Goal: Task Accomplishment & Management: Use online tool/utility

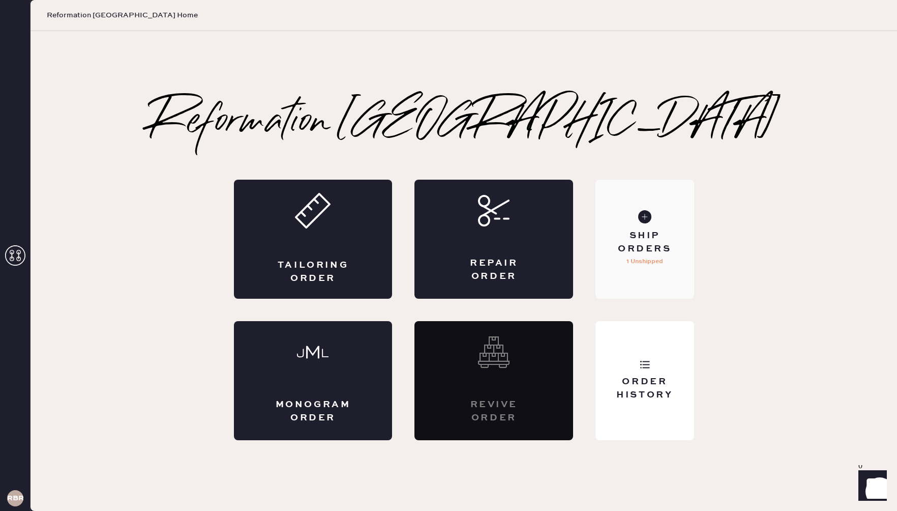
click at [631, 244] on div "Ship Orders" at bounding box center [645, 241] width 82 height 25
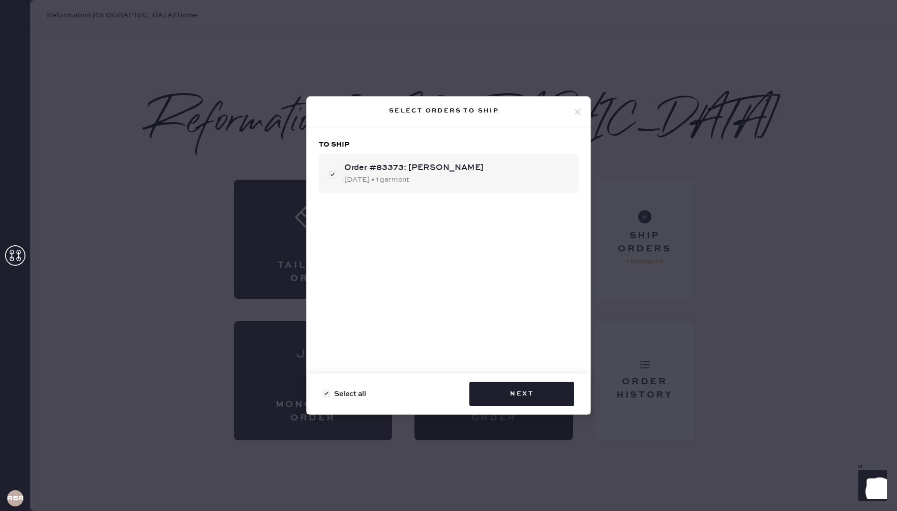
checkbox input "true"
click at [579, 107] on icon at bounding box center [577, 111] width 9 height 9
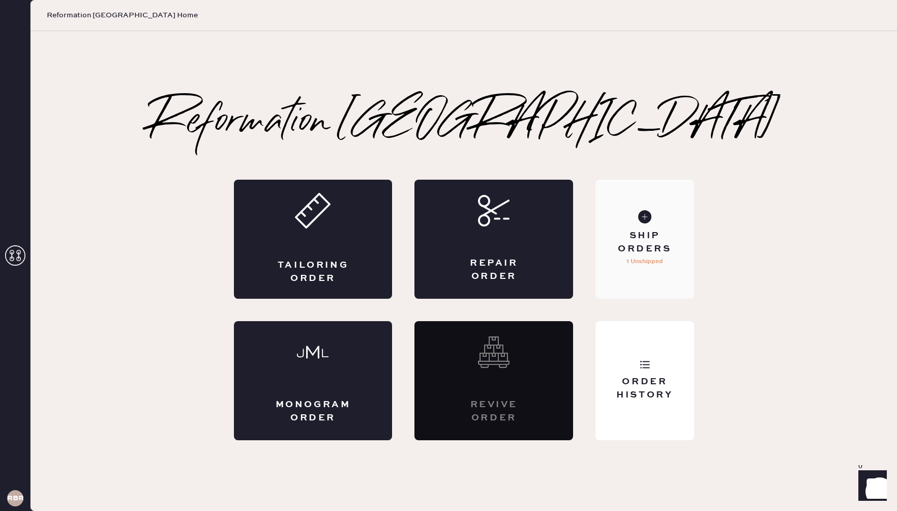
click at [649, 252] on div "Ship Orders" at bounding box center [645, 241] width 82 height 25
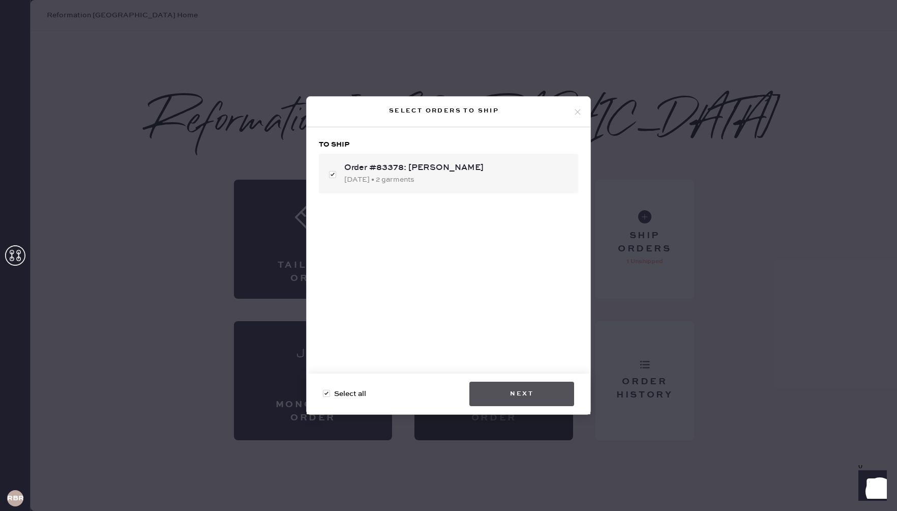
click at [534, 390] on button "Next" at bounding box center [521, 393] width 105 height 24
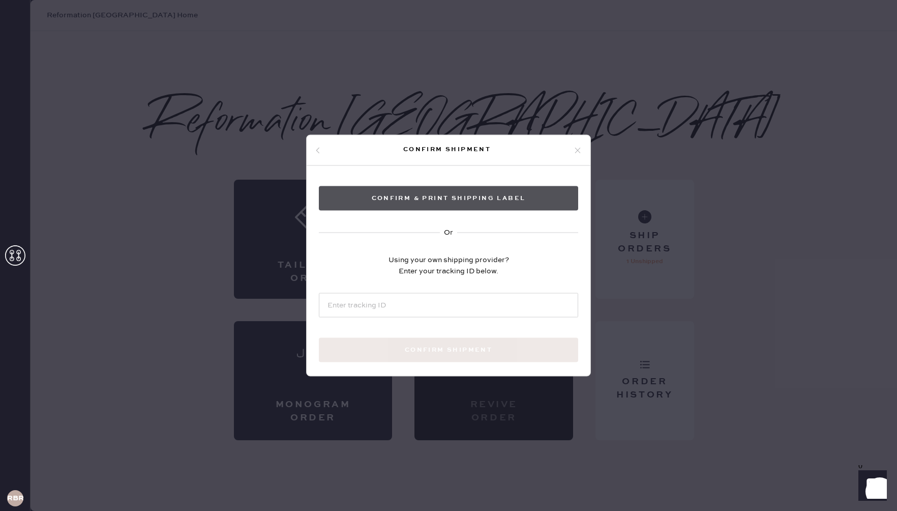
click at [470, 195] on button "Confirm & Print shipping label" at bounding box center [448, 198] width 259 height 24
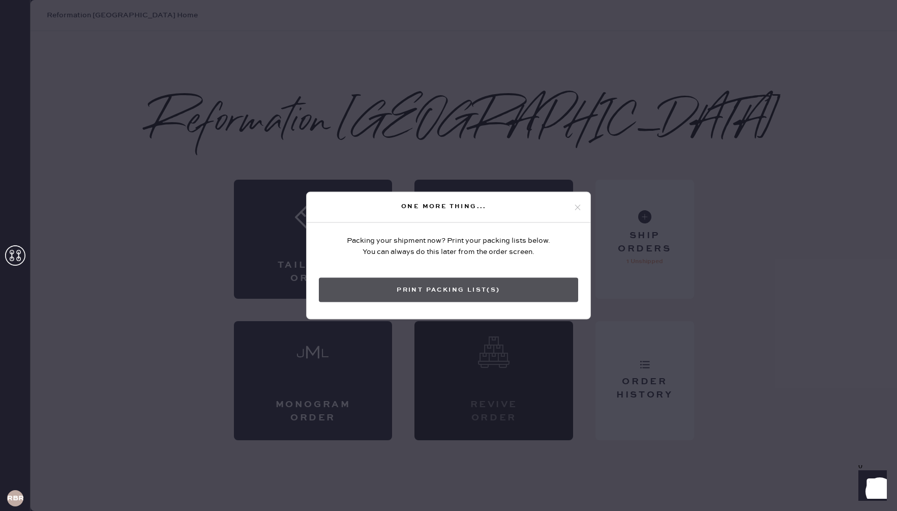
click at [435, 298] on button "Print Packing List(s)" at bounding box center [448, 290] width 259 height 24
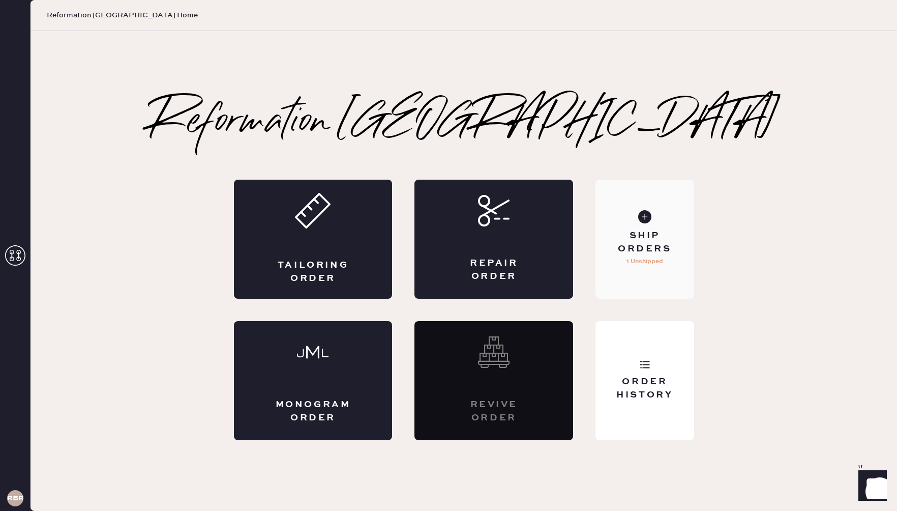
click at [642, 226] on div "Ship Orders 1 Unshipped" at bounding box center [645, 239] width 98 height 119
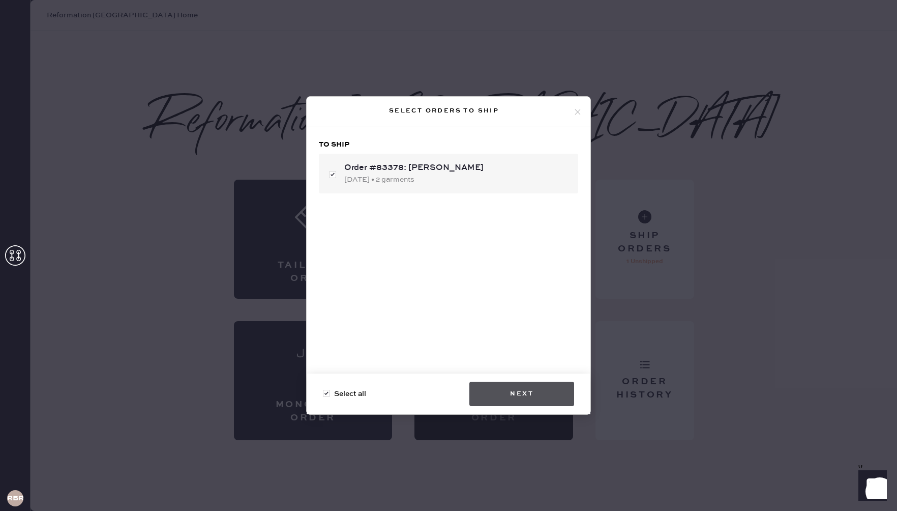
checkbox input "false"
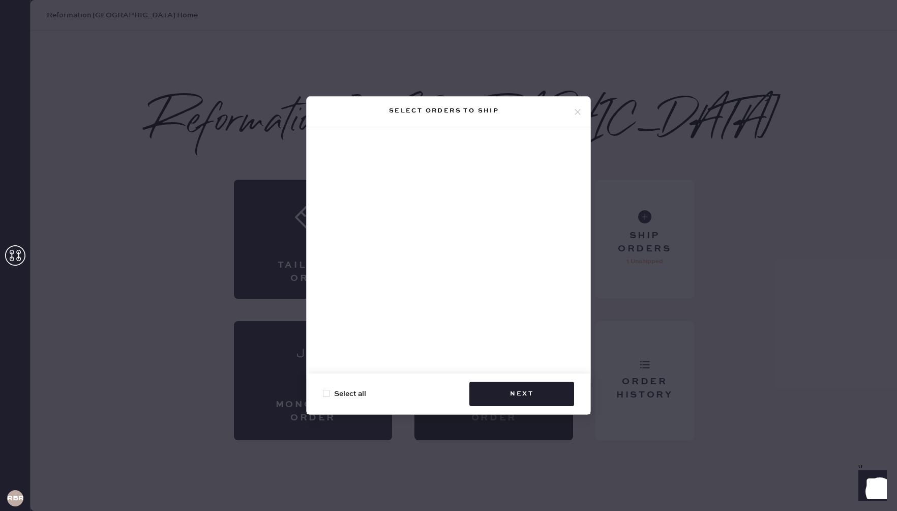
click at [816, 336] on div "Select orders to ship Select all Next" at bounding box center [448, 255] width 897 height 511
